Goal: Obtain resource: Download file/media

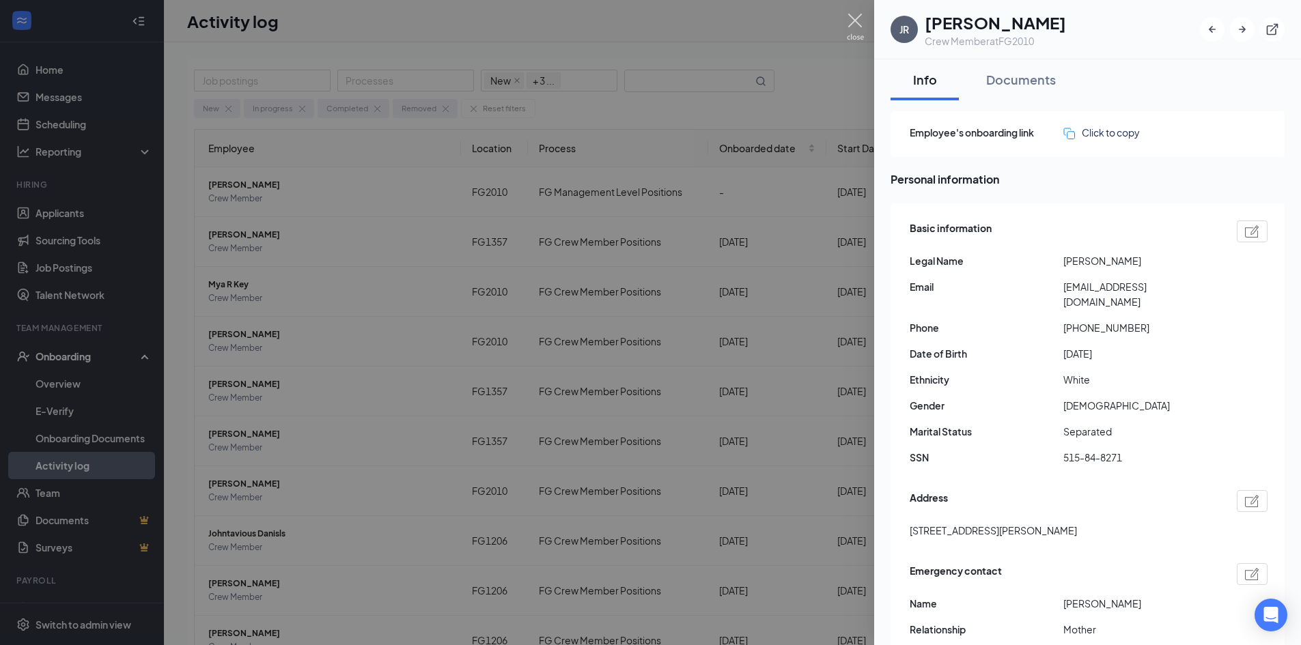
click at [851, 17] on img at bounding box center [855, 27] width 17 height 27
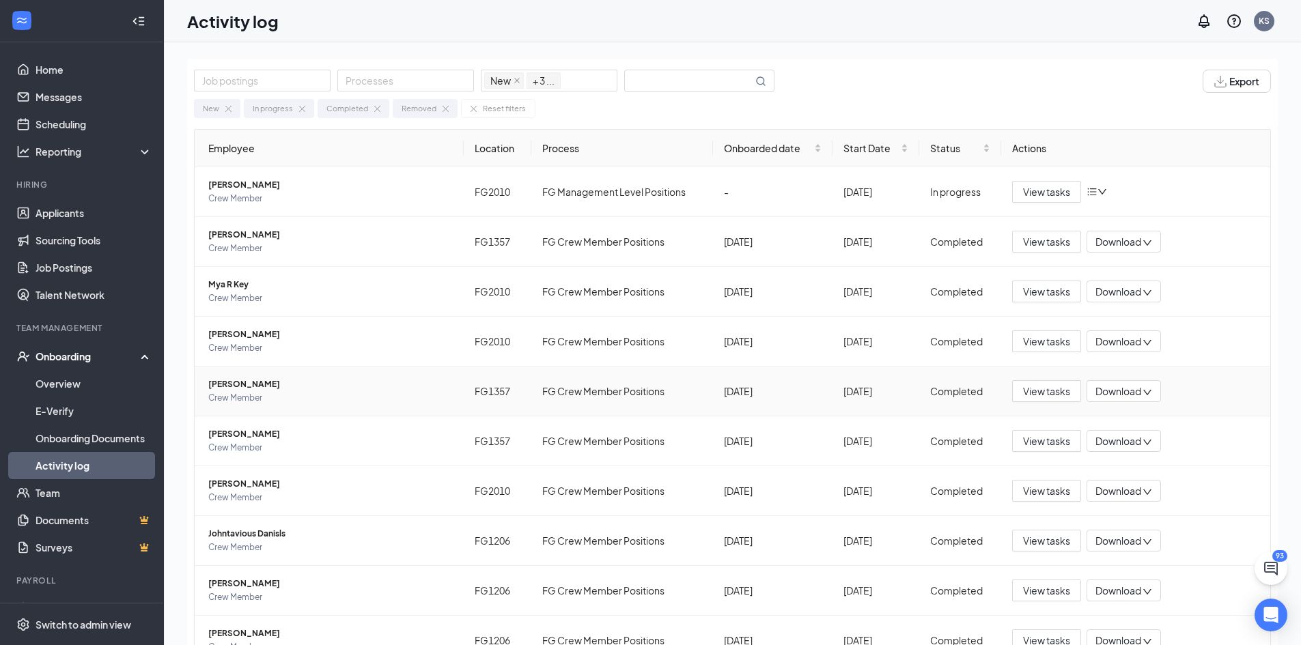
click at [237, 385] on span "[PERSON_NAME]" at bounding box center [330, 385] width 244 height 14
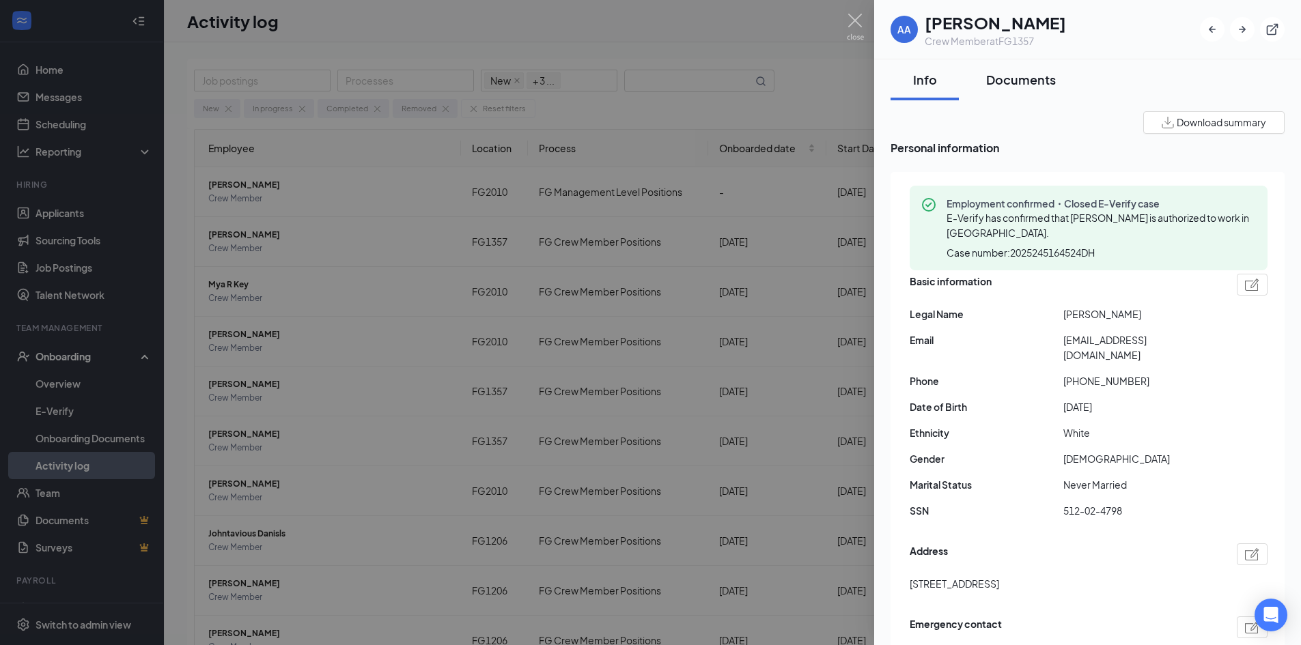
click at [1014, 76] on div "Documents" at bounding box center [1021, 79] width 70 height 17
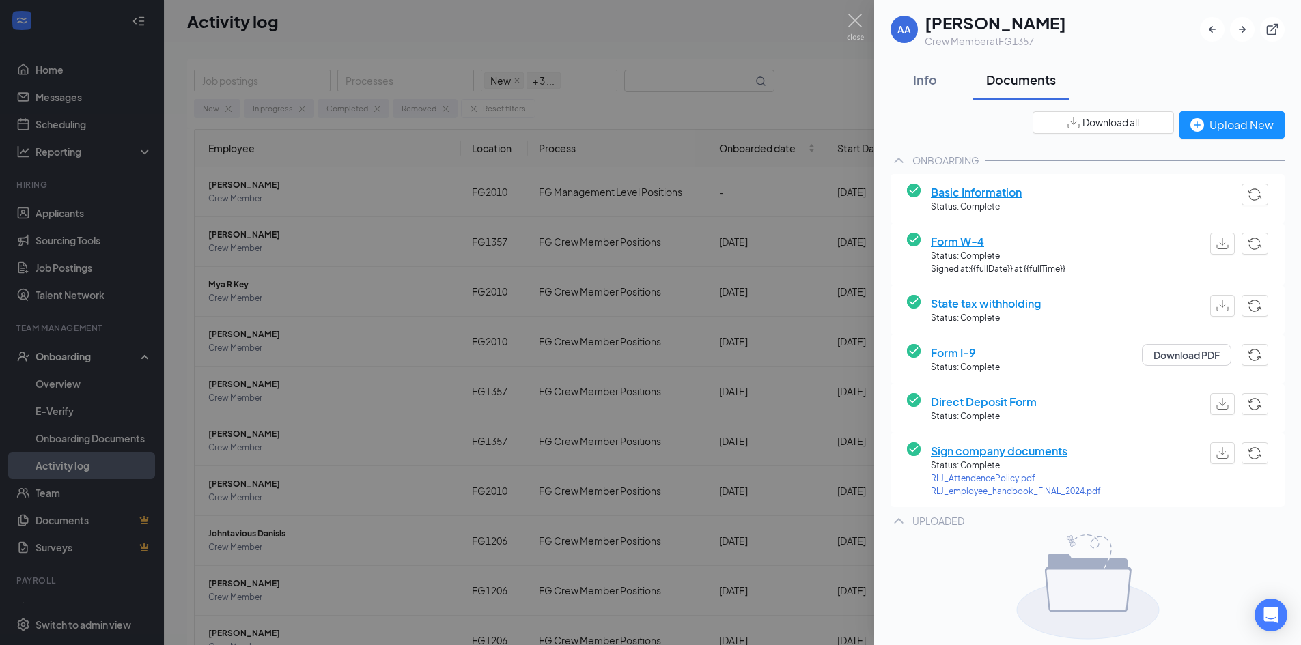
click at [1082, 120] on span "Download all" at bounding box center [1110, 122] width 57 height 14
click at [985, 401] on span "Direct Deposit Form" at bounding box center [984, 401] width 106 height 17
click at [985, 401] on div "Job postings Processes New In progress Completed Removed + 3 ... Export New In …" at bounding box center [727, 374] width 1126 height 664
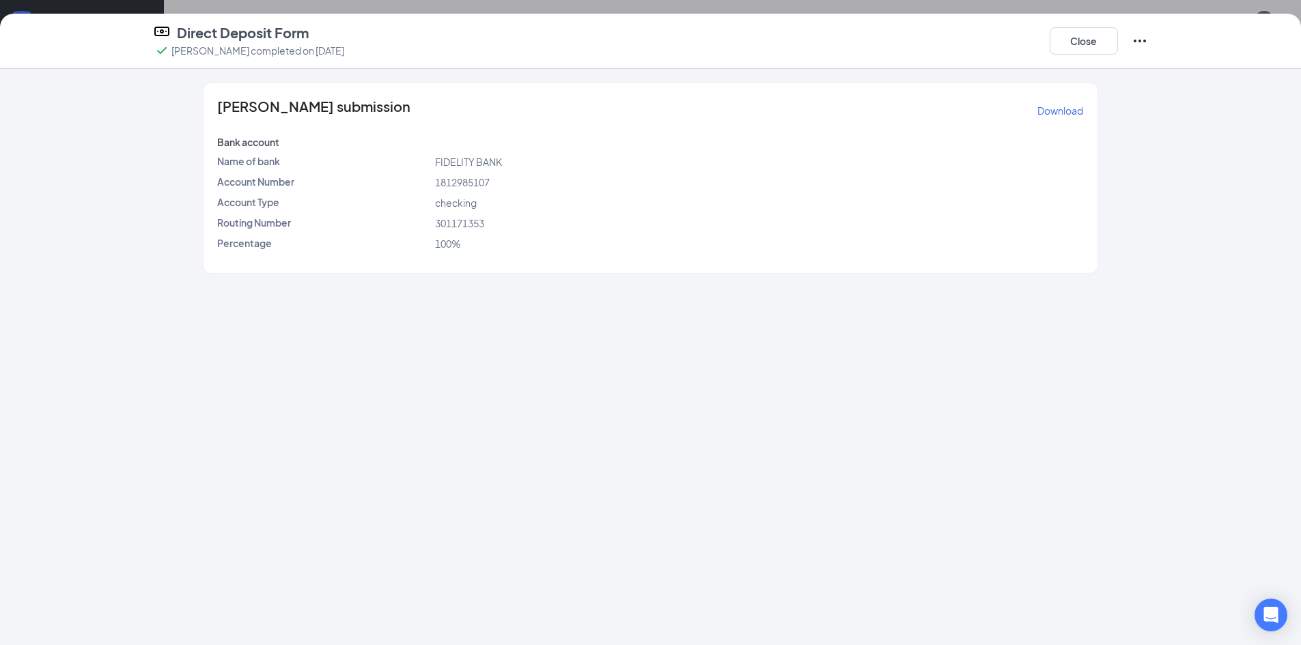
click at [1211, 231] on div "[PERSON_NAME] submission Download Bank account Name of bank FIDELITY BANK Accou…" at bounding box center [650, 357] width 1301 height 576
click at [1055, 113] on p "Download" at bounding box center [1060, 111] width 46 height 14
click at [1083, 38] on button "Close" at bounding box center [1083, 40] width 68 height 27
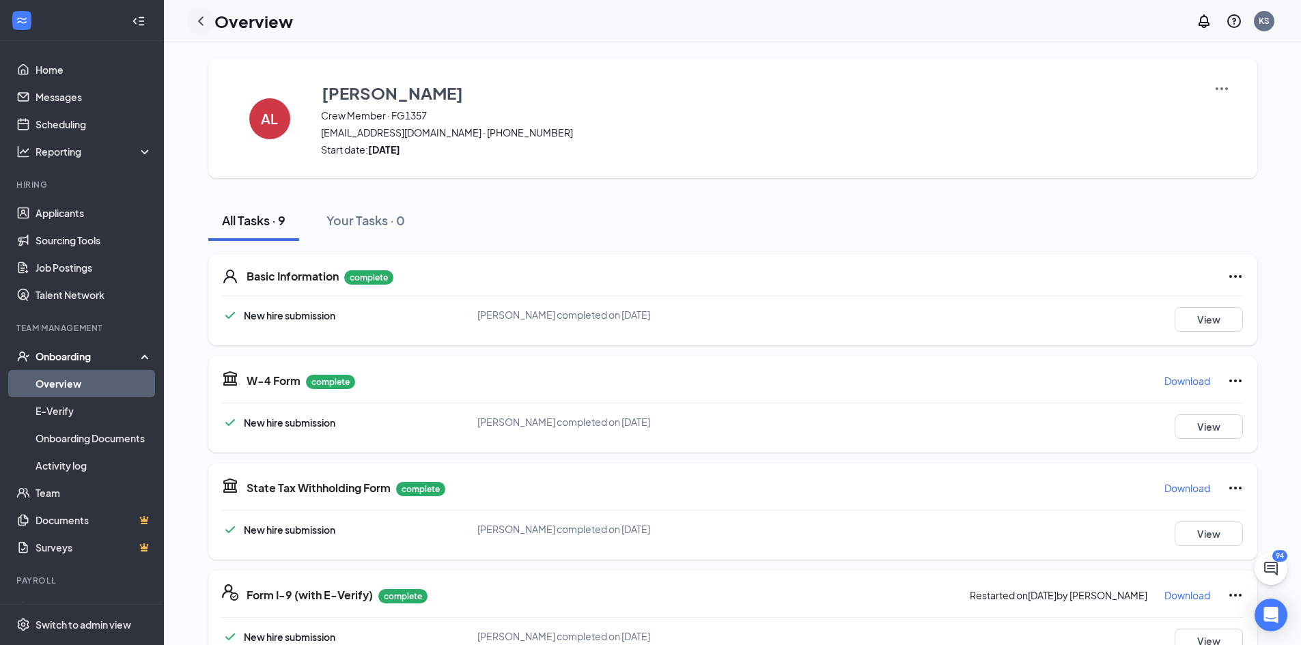
click at [200, 16] on icon "ChevronLeft" at bounding box center [201, 21] width 16 height 16
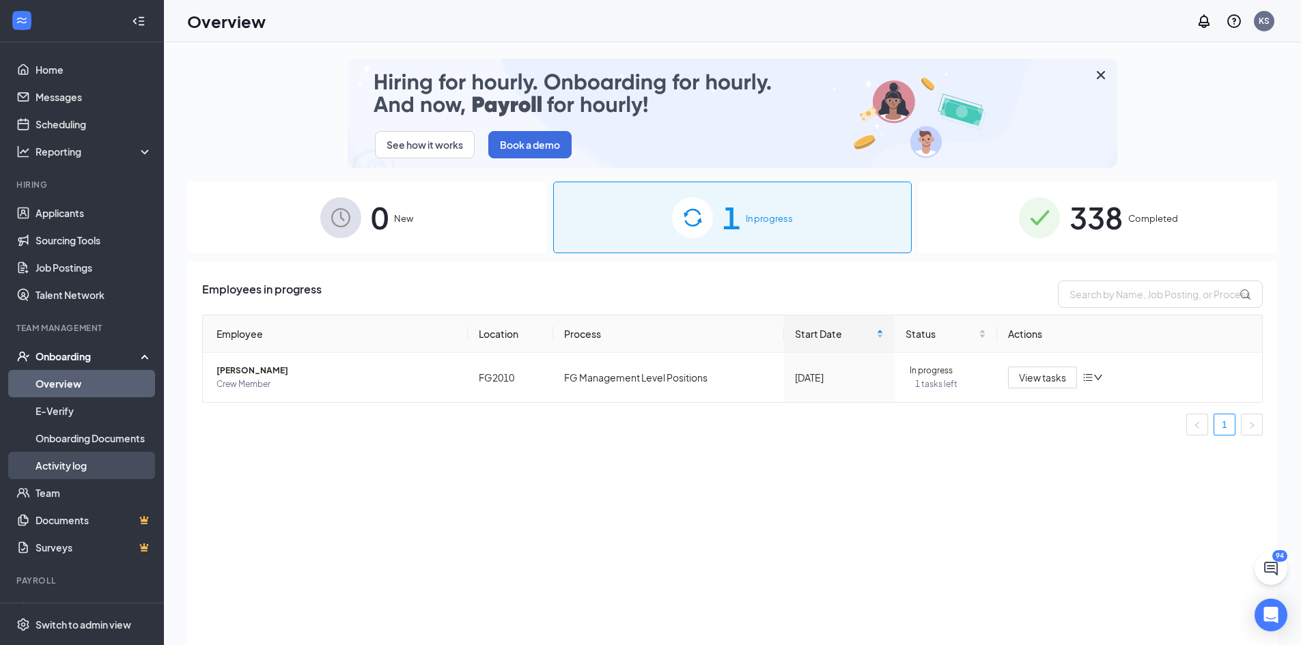
click at [56, 462] on link "Activity log" at bounding box center [94, 465] width 117 height 27
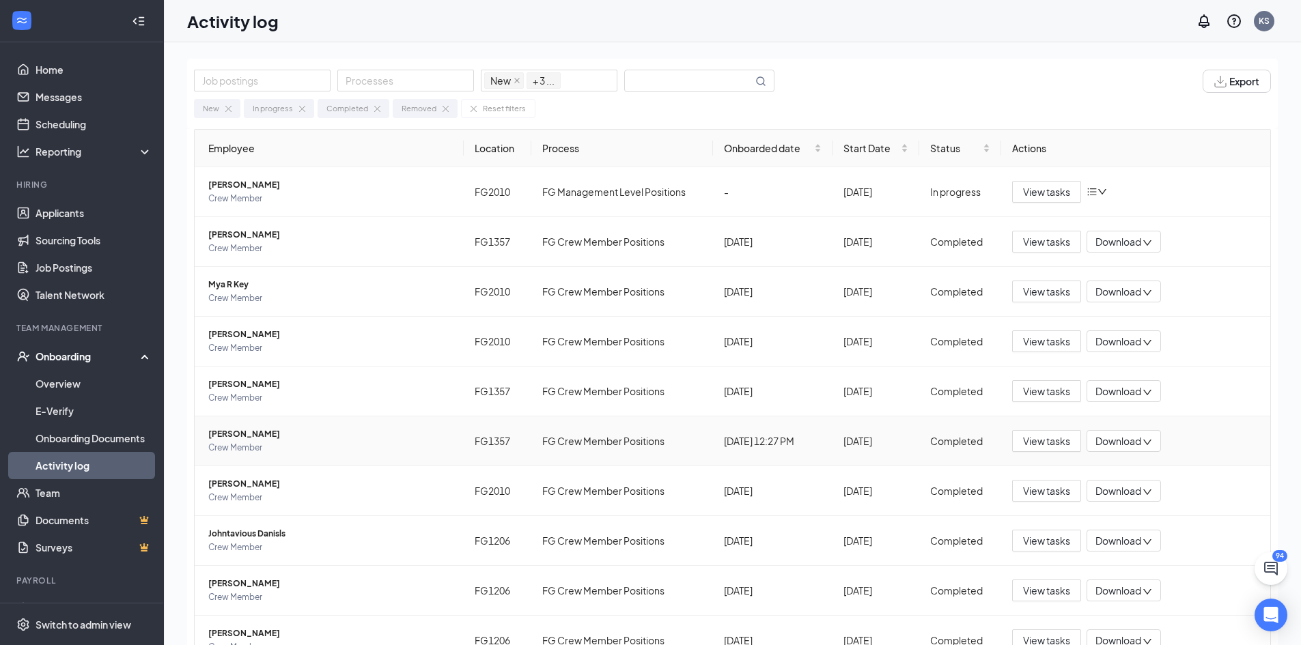
click at [252, 438] on span "[PERSON_NAME]" at bounding box center [330, 434] width 244 height 14
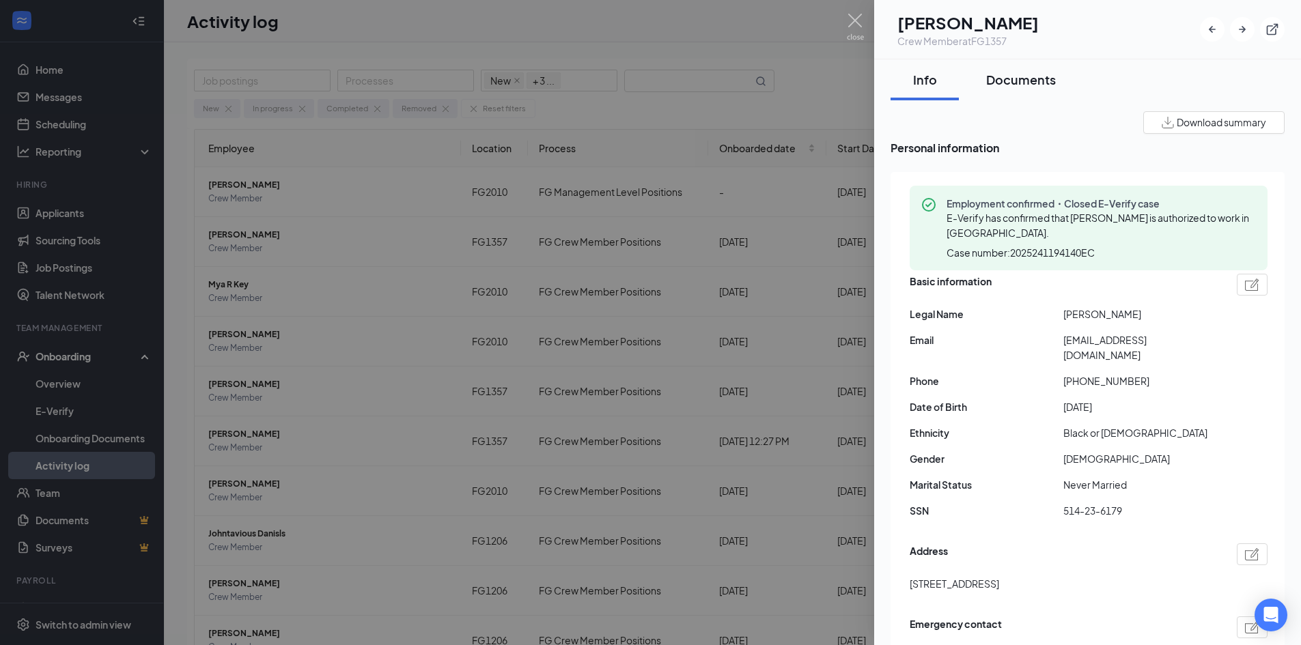
click at [1011, 76] on div "Documents" at bounding box center [1021, 79] width 70 height 17
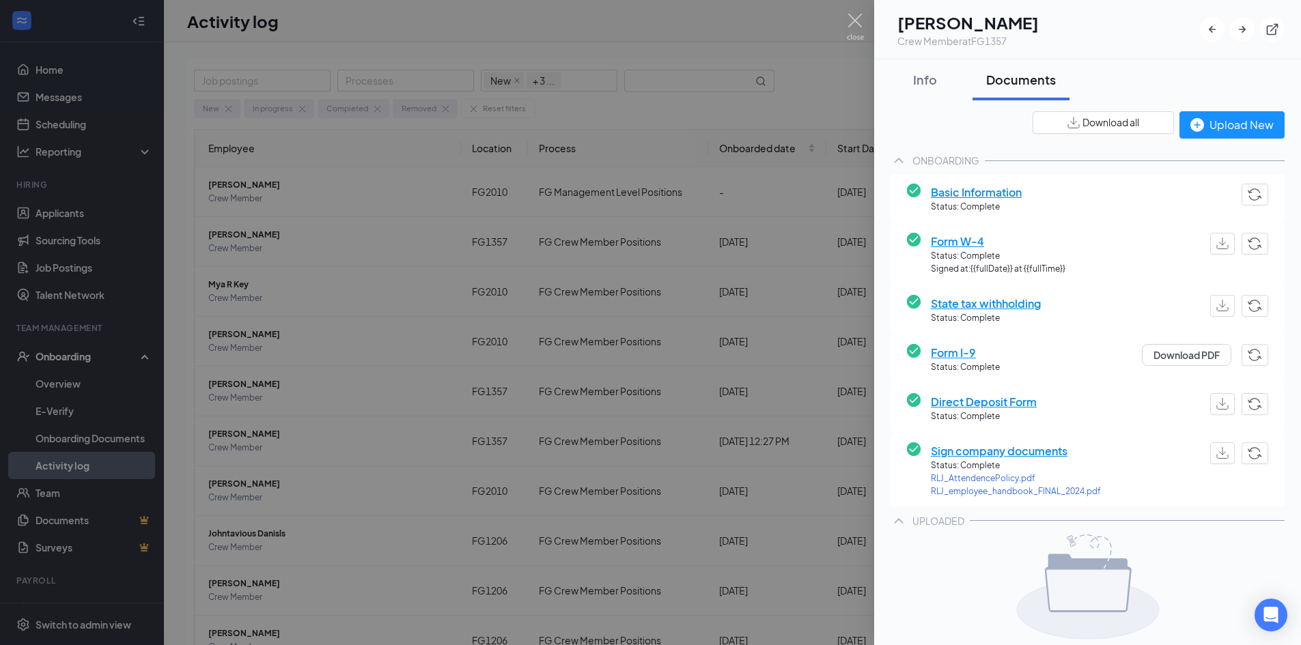
click at [1107, 122] on span "Download all" at bounding box center [1110, 122] width 57 height 14
click at [855, 18] on img at bounding box center [855, 27] width 17 height 27
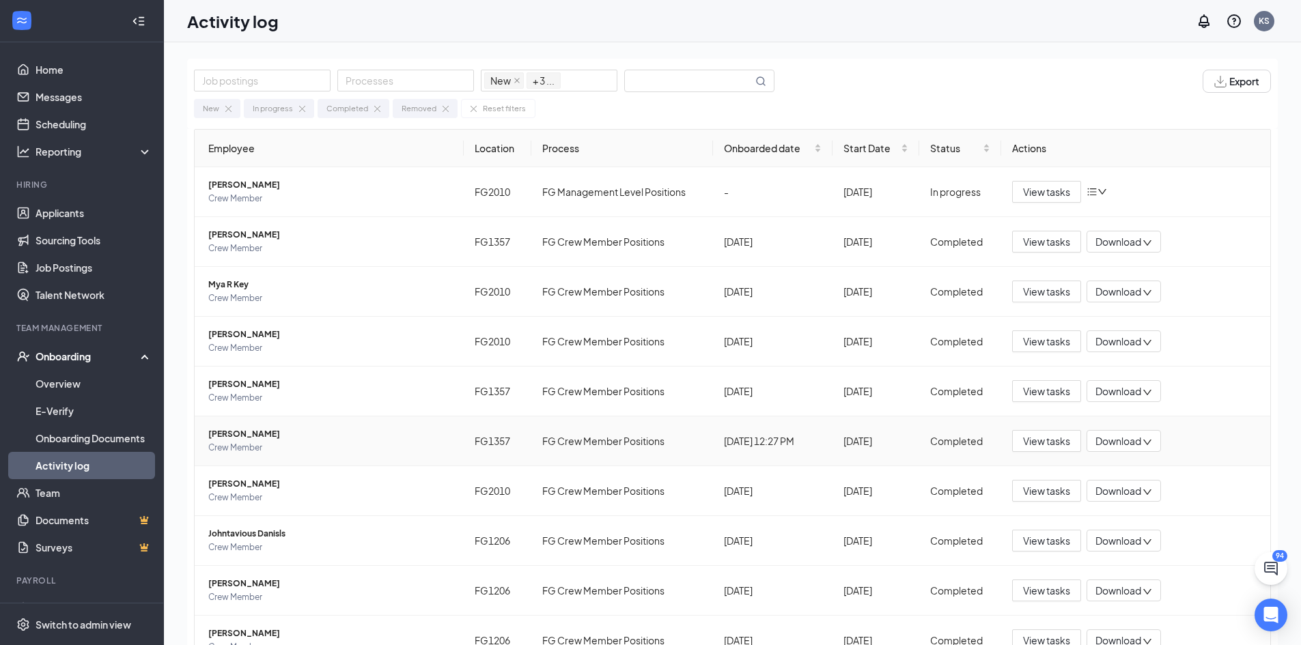
click at [298, 438] on span "[PERSON_NAME]" at bounding box center [330, 434] width 244 height 14
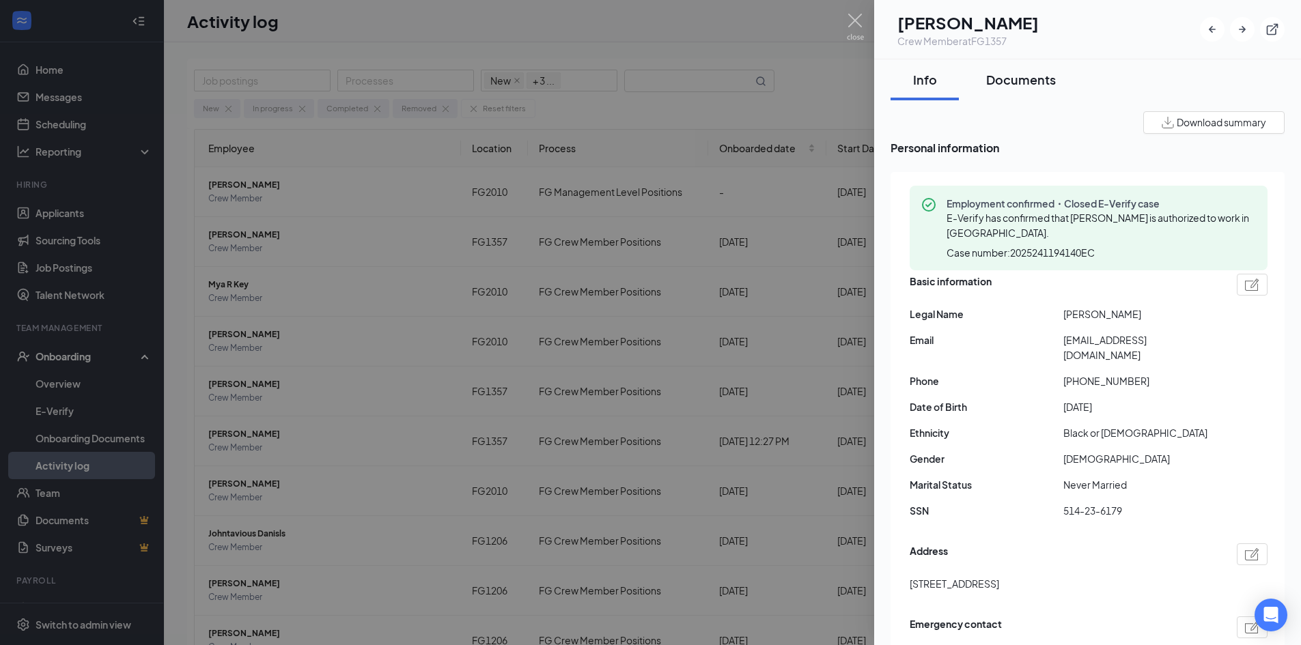
click at [1007, 81] on div "Documents" at bounding box center [1021, 79] width 70 height 17
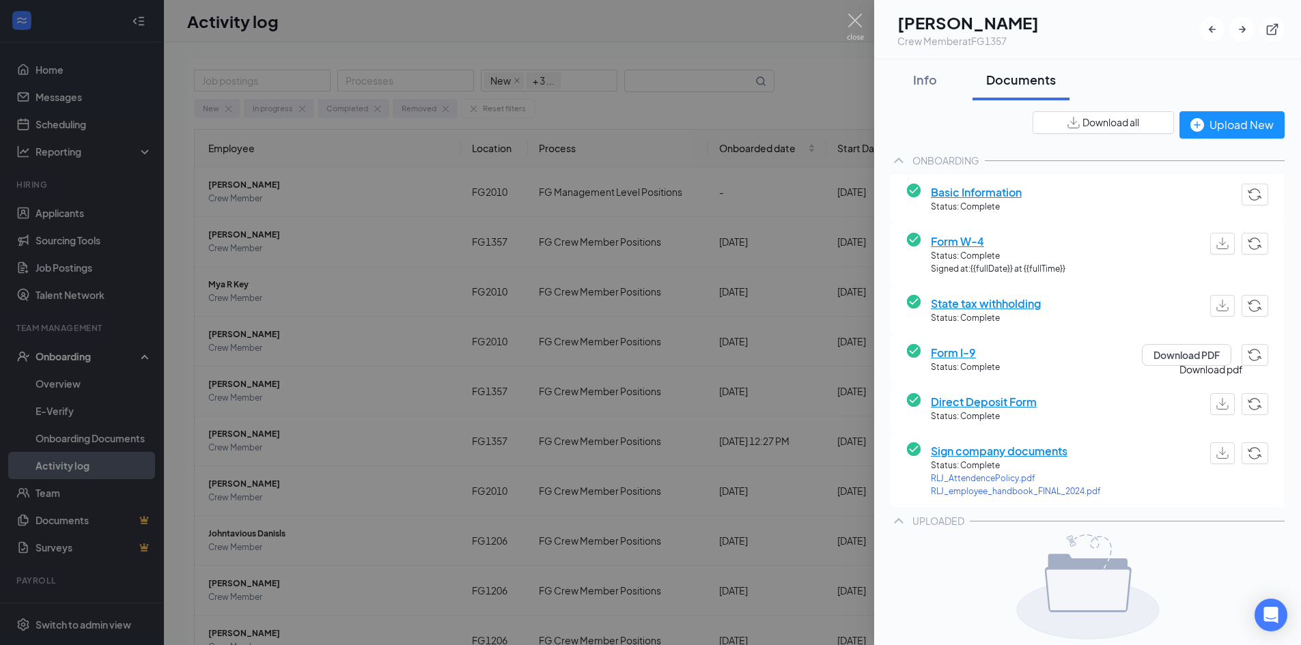
click at [1216, 404] on img "button" at bounding box center [1222, 404] width 12 height 12
drag, startPoint x: 853, startPoint y: 18, endPoint x: 576, endPoint y: 55, distance: 280.3
click at [853, 18] on img at bounding box center [855, 27] width 17 height 27
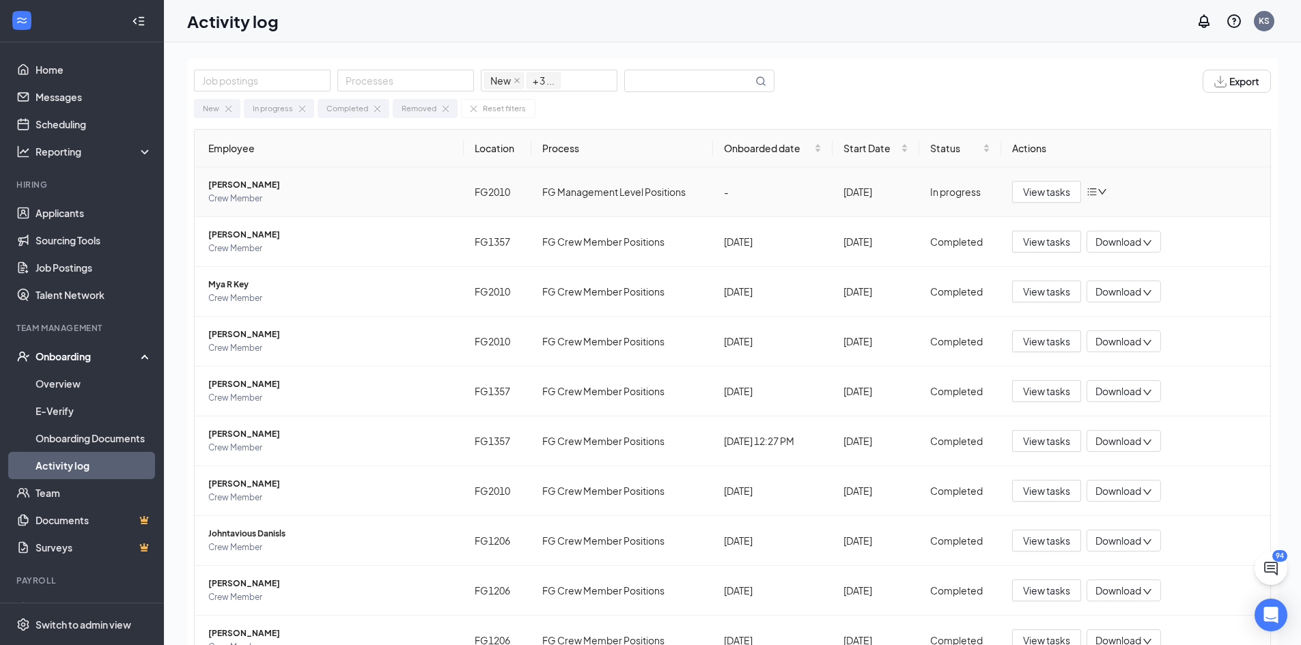
click at [230, 191] on span "[PERSON_NAME]" at bounding box center [330, 185] width 244 height 14
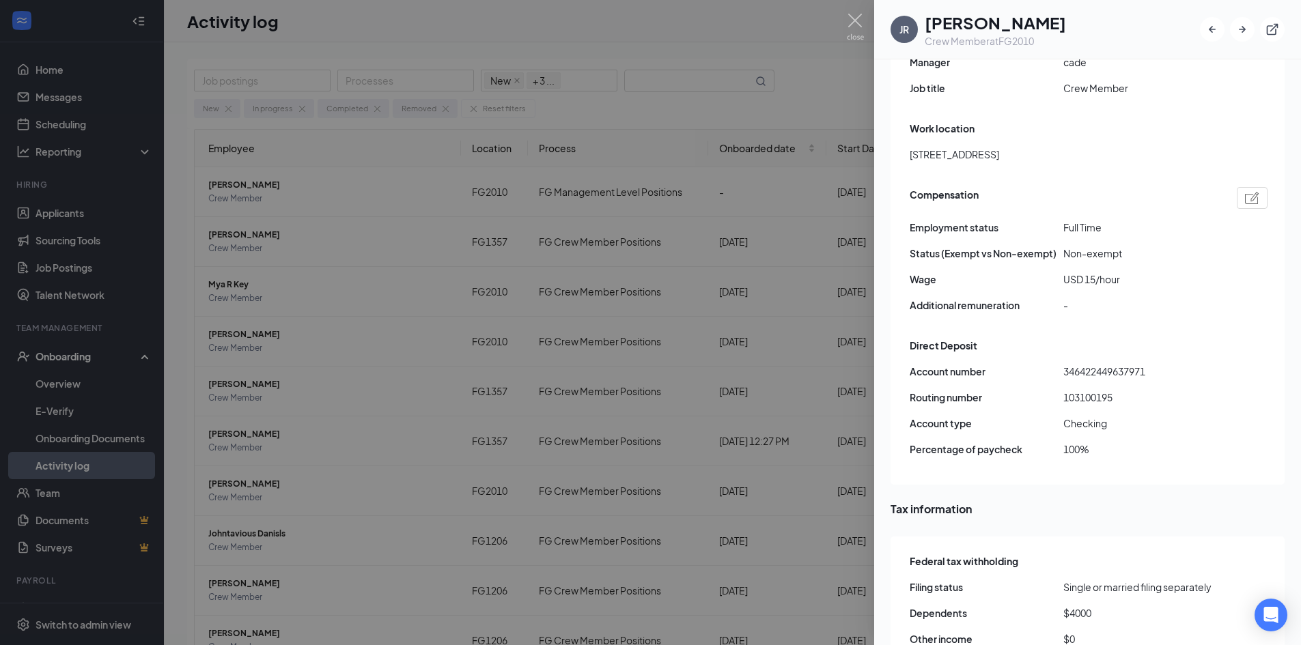
scroll to position [888, 0]
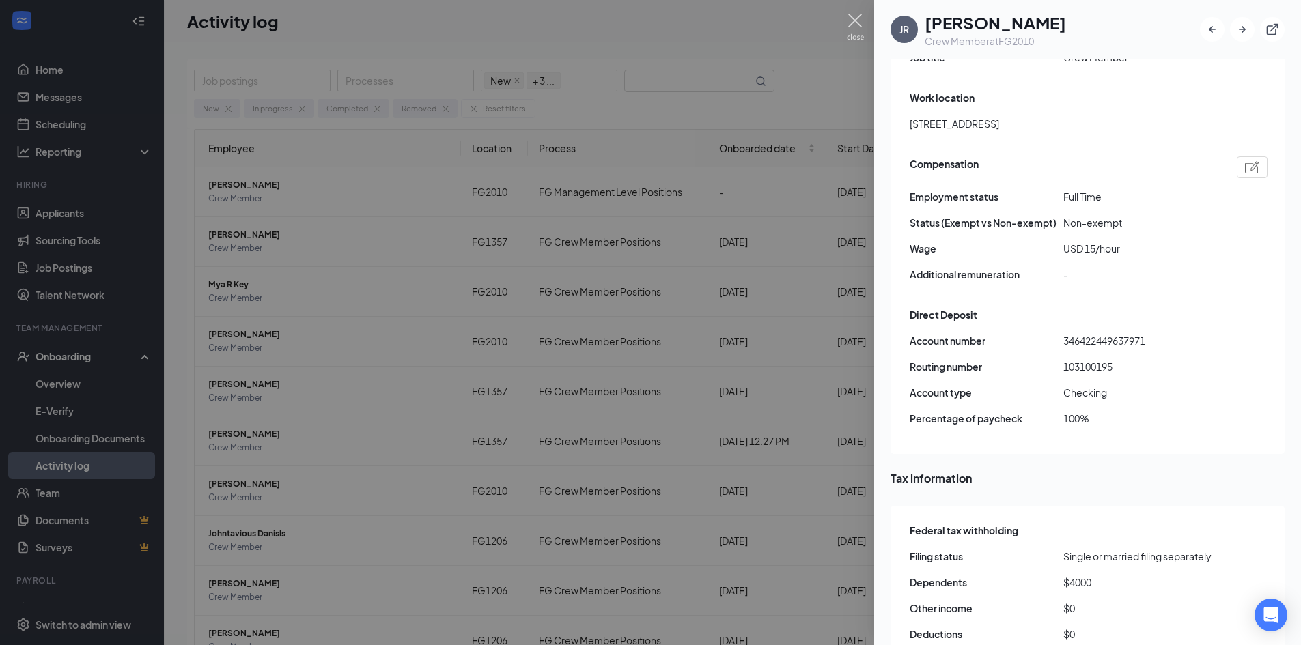
click at [851, 17] on img at bounding box center [855, 27] width 17 height 27
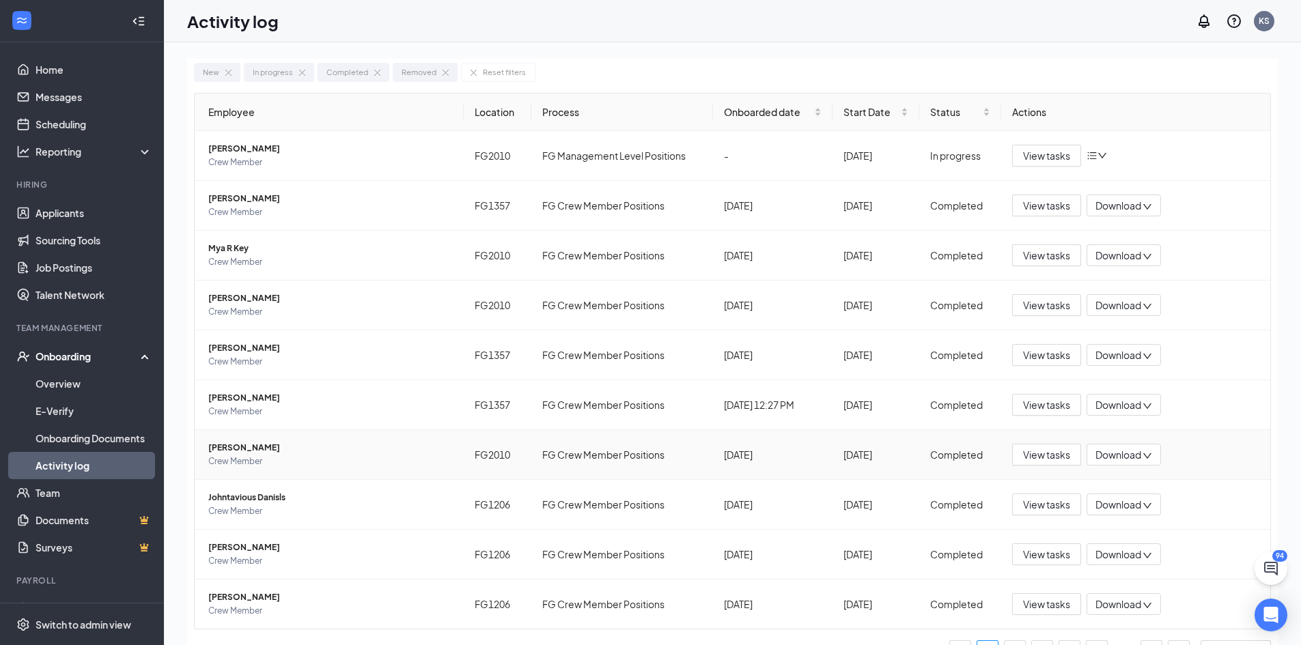
scroll to position [57, 0]
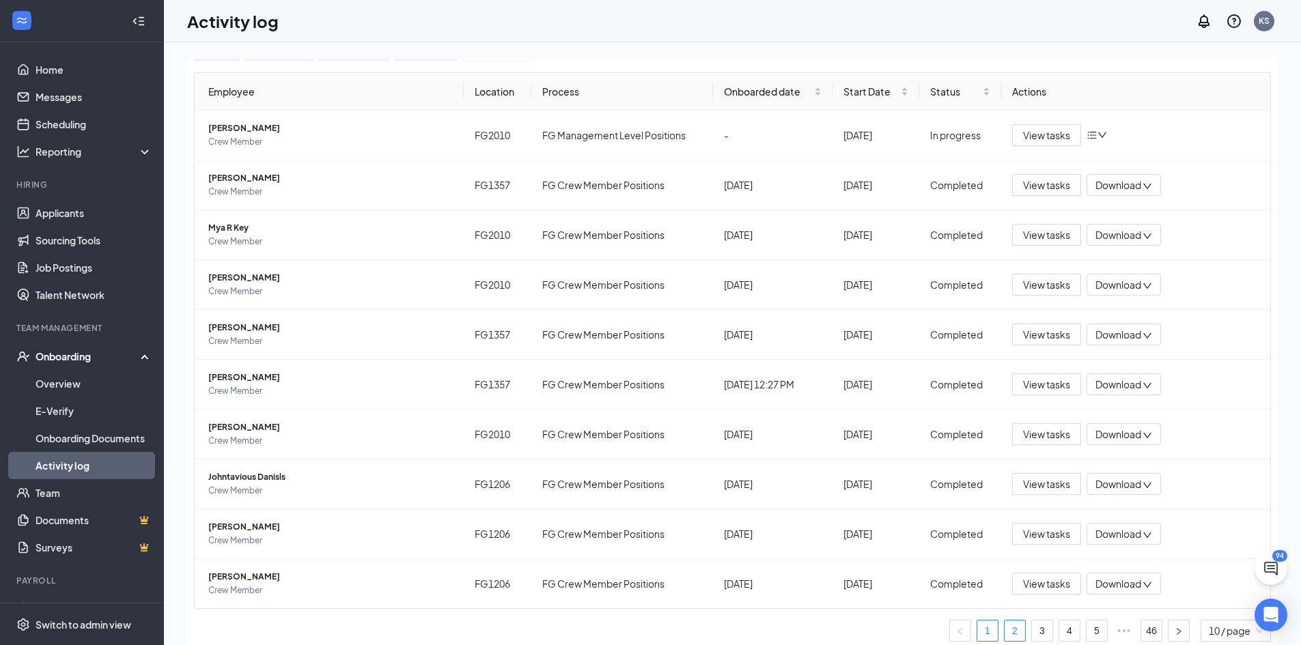
click at [1005, 631] on link "2" at bounding box center [1014, 631] width 20 height 20
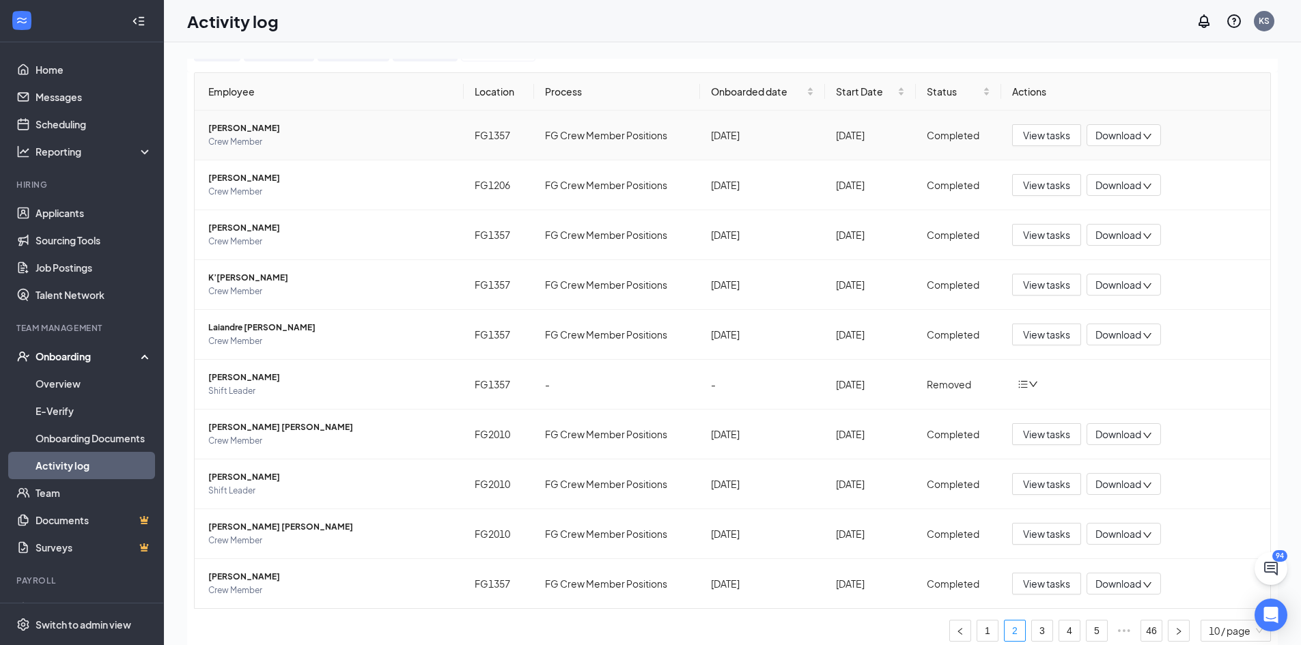
click at [254, 128] on span "[PERSON_NAME]" at bounding box center [330, 129] width 244 height 14
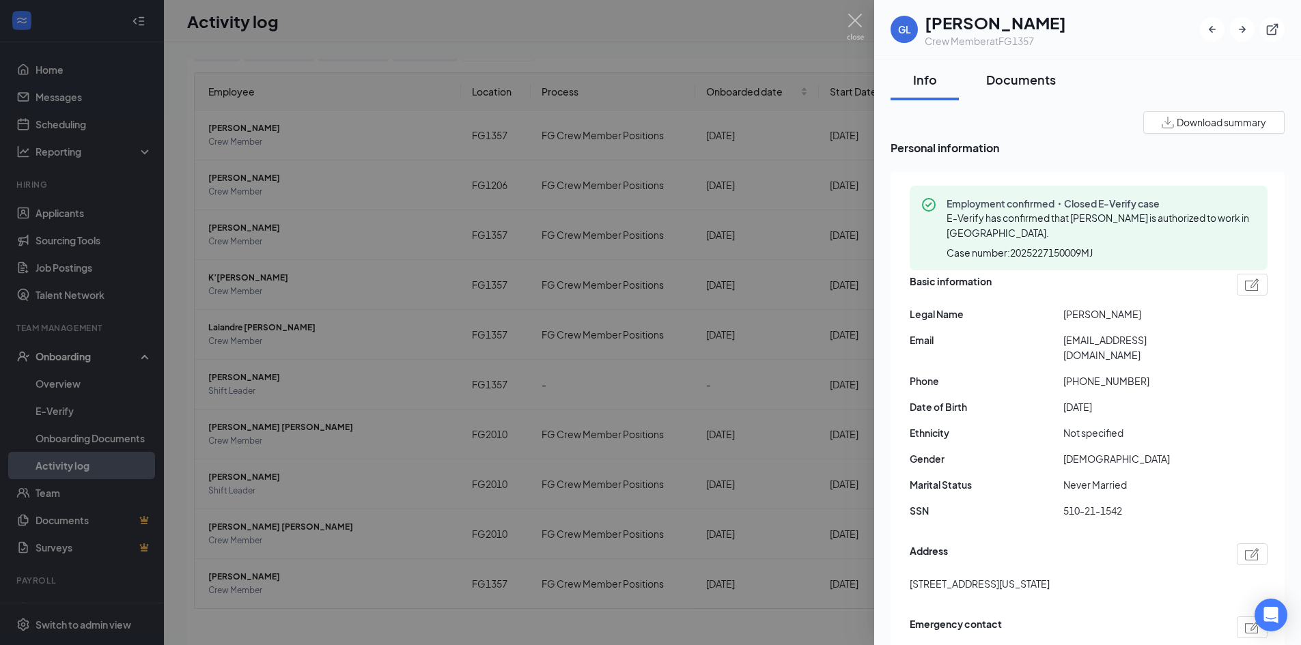
click at [1009, 79] on div "Documents" at bounding box center [1021, 79] width 70 height 17
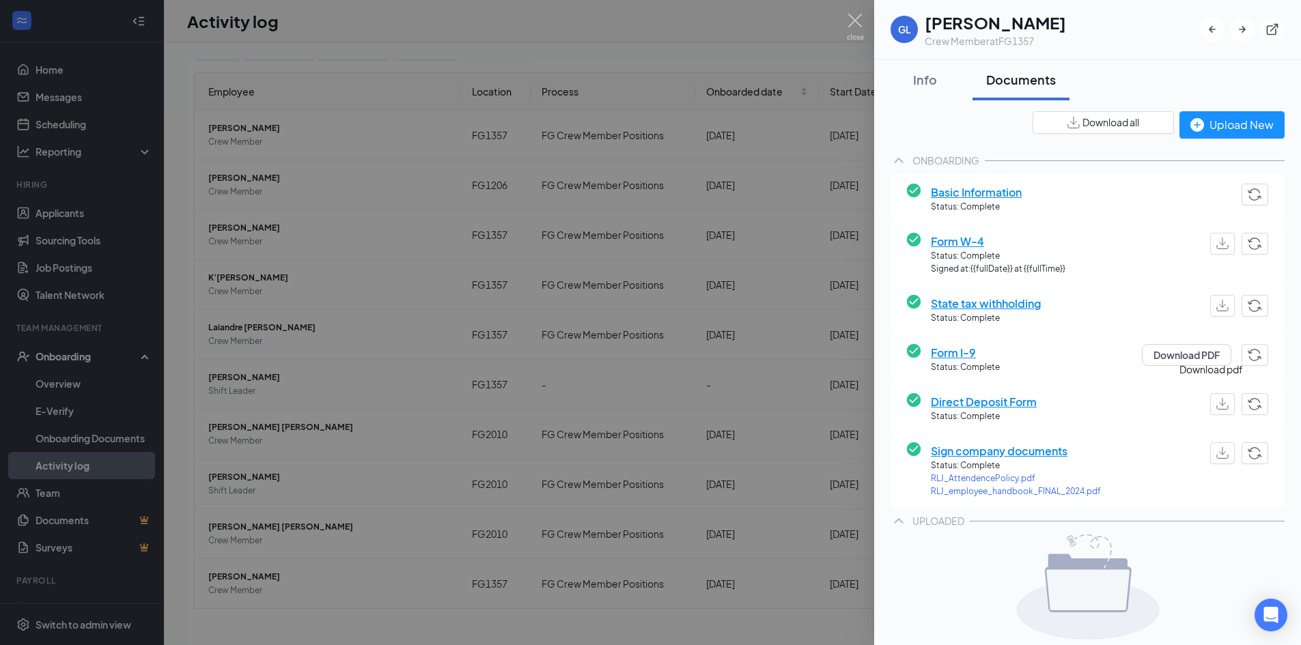
click at [1216, 403] on img "button" at bounding box center [1222, 404] width 12 height 12
click at [851, 21] on img at bounding box center [855, 27] width 17 height 27
